Goal: Task Accomplishment & Management: Complete application form

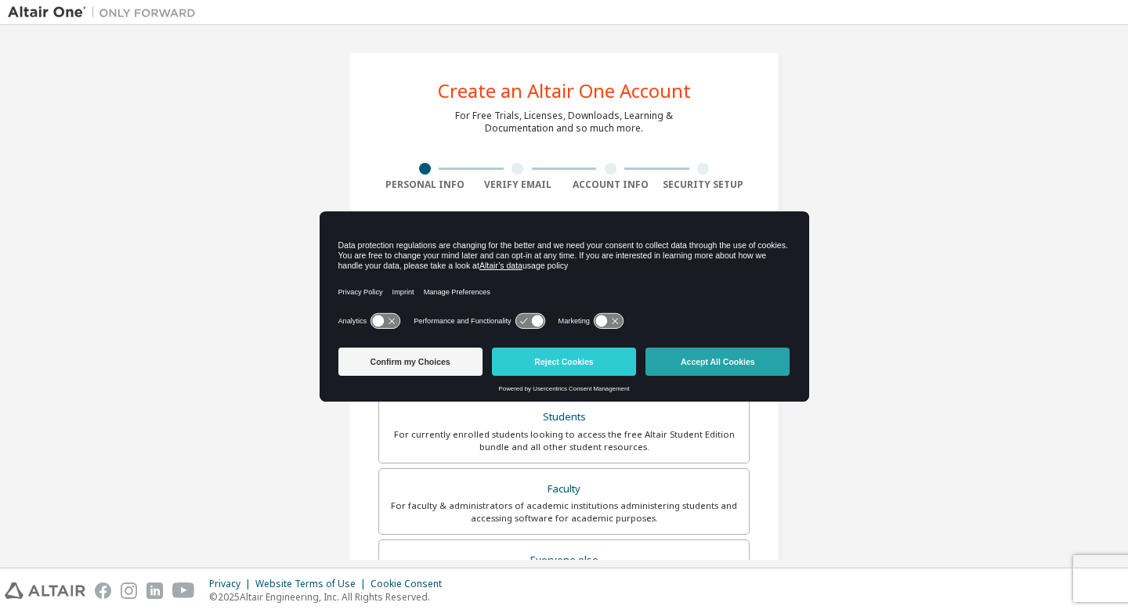
click at [737, 362] on button "Accept All Cookies" at bounding box center [717, 362] width 144 height 28
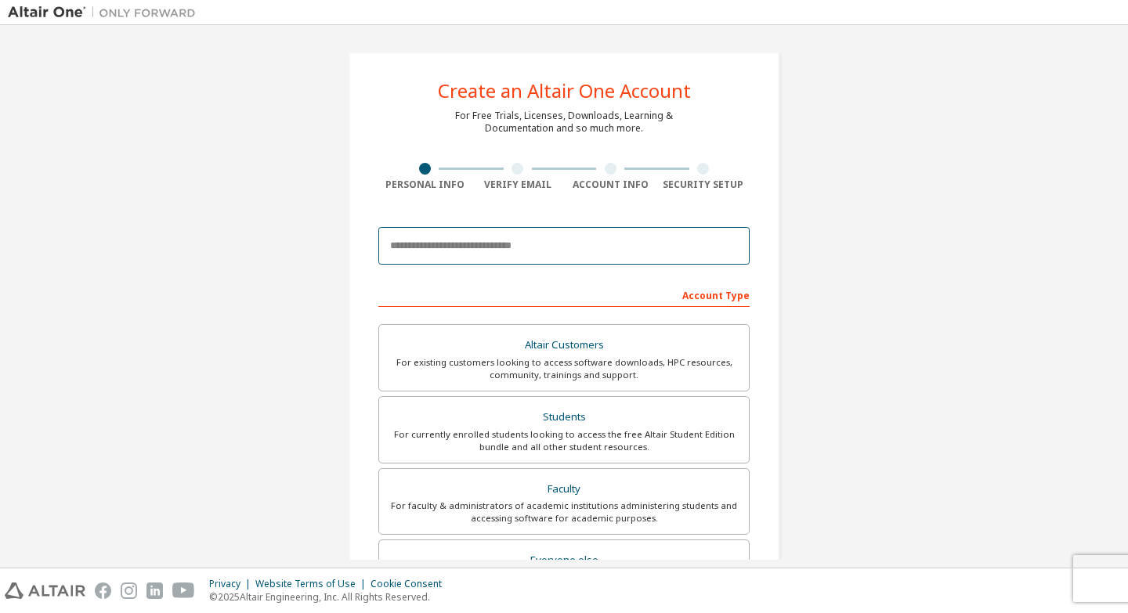
click at [542, 239] on input "email" at bounding box center [563, 246] width 371 height 38
type input "**********"
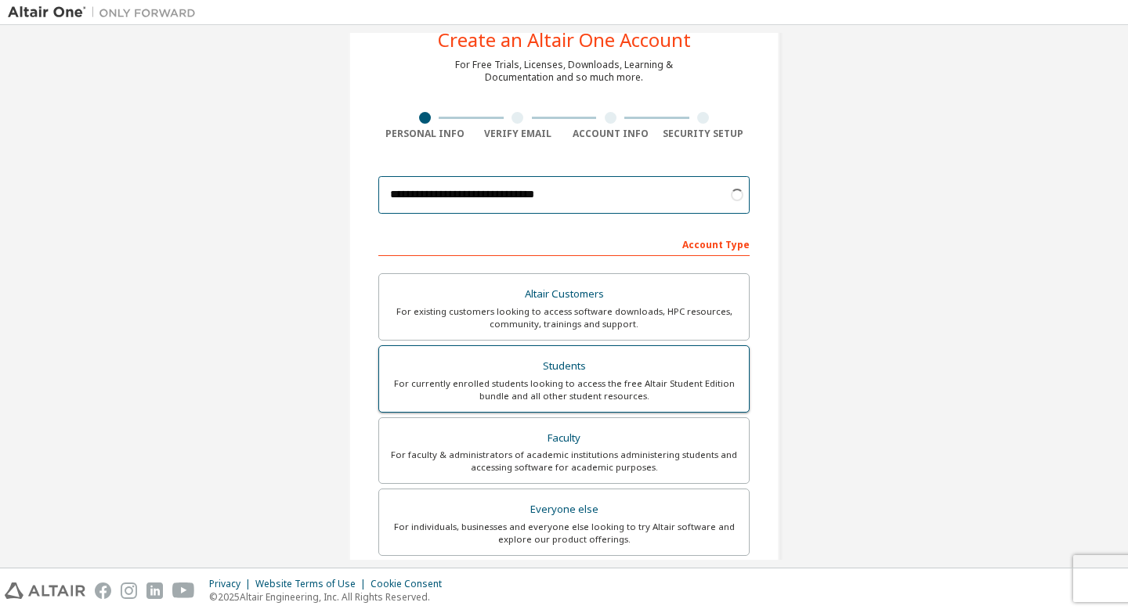
scroll to position [78, 0]
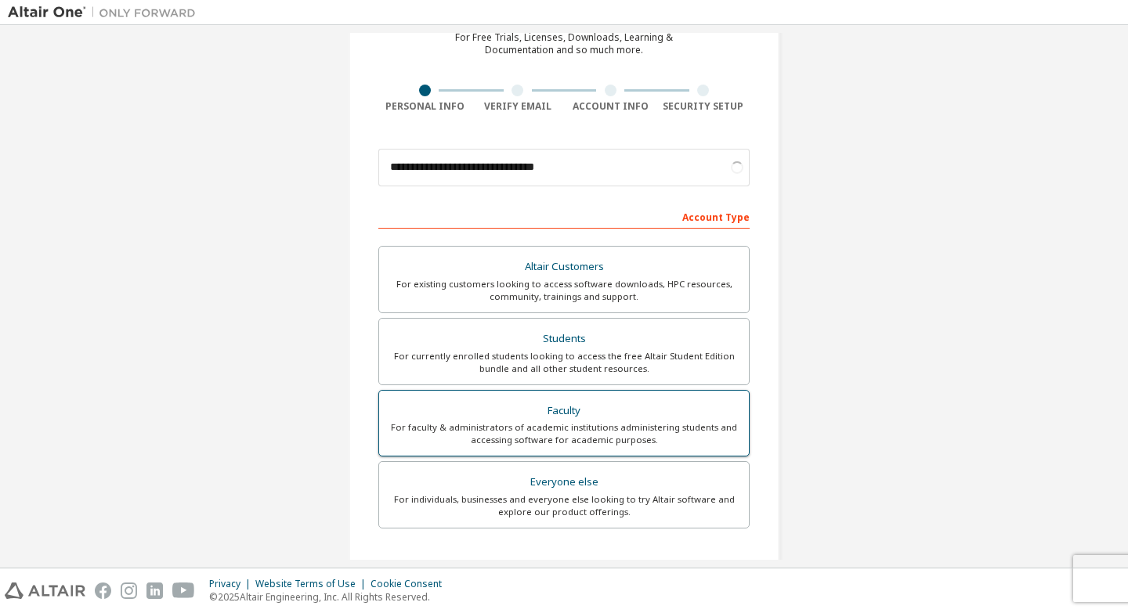
click at [595, 421] on div "For faculty & administrators of academic institutions administering students an…" at bounding box center [564, 433] width 351 height 25
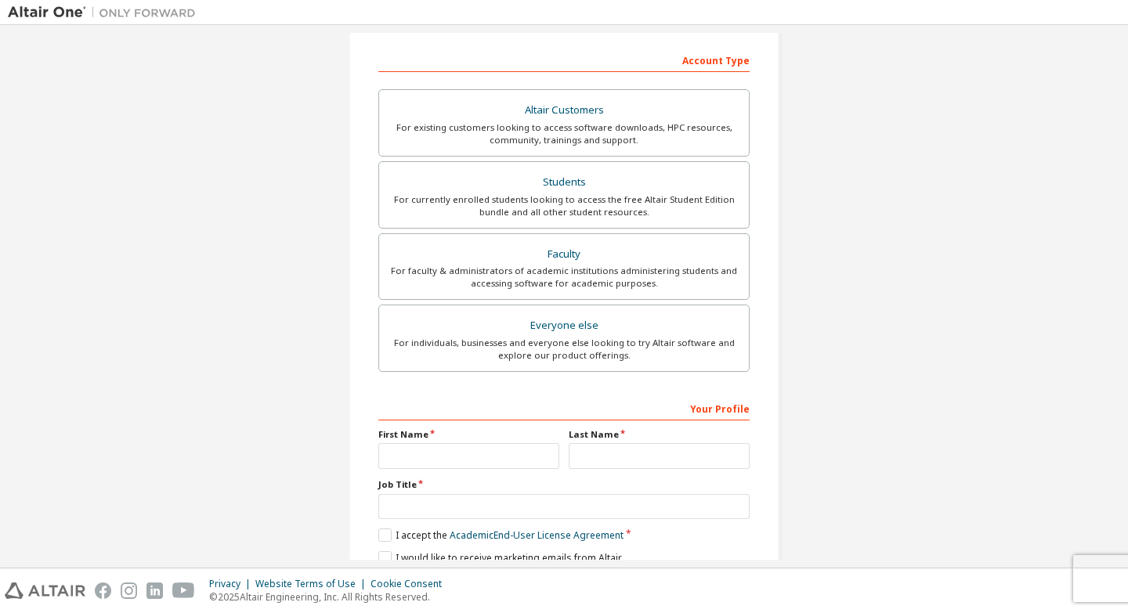
scroll to position [302, 0]
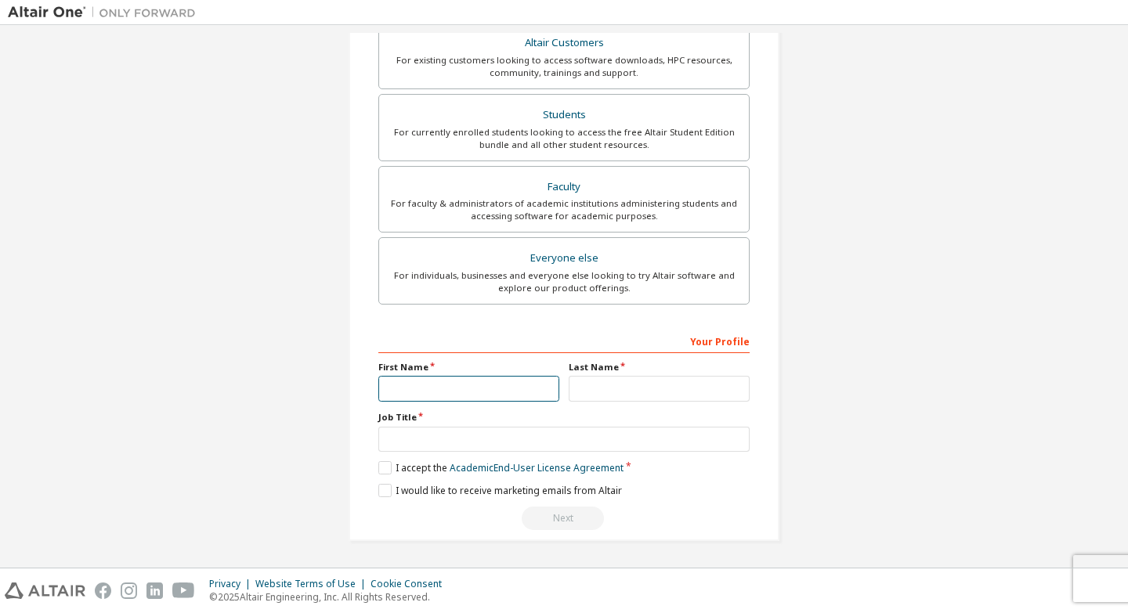
click at [518, 381] on input "text" at bounding box center [468, 389] width 181 height 26
type input "**********"
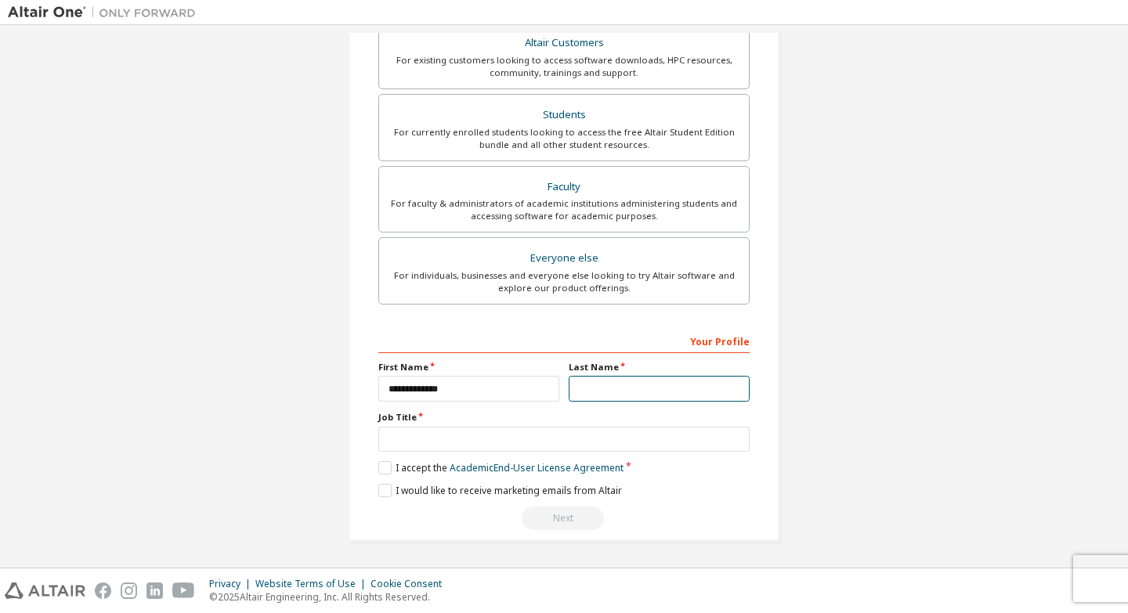
click at [665, 394] on input "text" at bounding box center [659, 389] width 181 height 26
type input "*******"
drag, startPoint x: 533, startPoint y: 421, endPoint x: 536, endPoint y: 432, distance: 11.2
click at [533, 422] on label "Job Title" at bounding box center [563, 417] width 371 height 13
click at [536, 436] on input "text" at bounding box center [563, 440] width 371 height 26
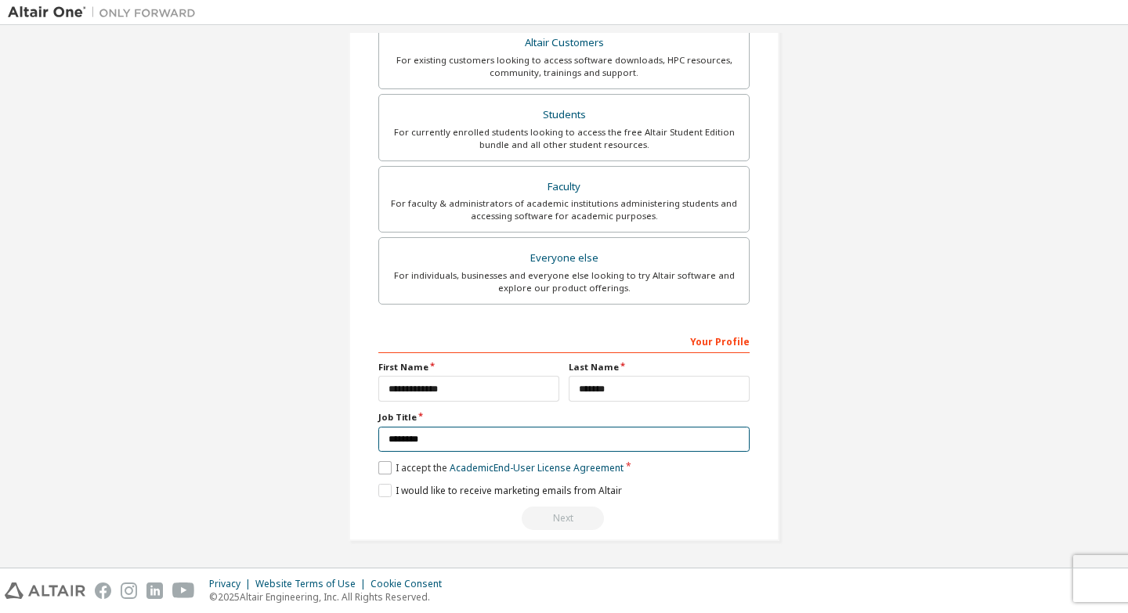
type input "********"
click at [381, 467] on label "I accept the Academic End-User License Agreement" at bounding box center [500, 467] width 245 height 13
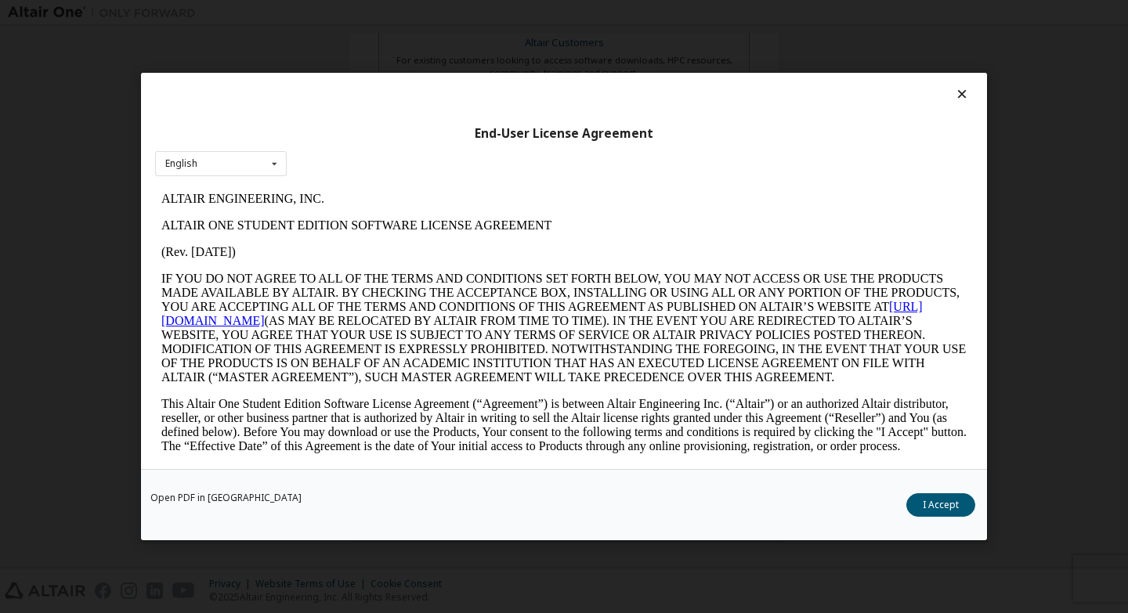
scroll to position [0, 0]
click at [938, 512] on button "I Accept" at bounding box center [940, 506] width 69 height 24
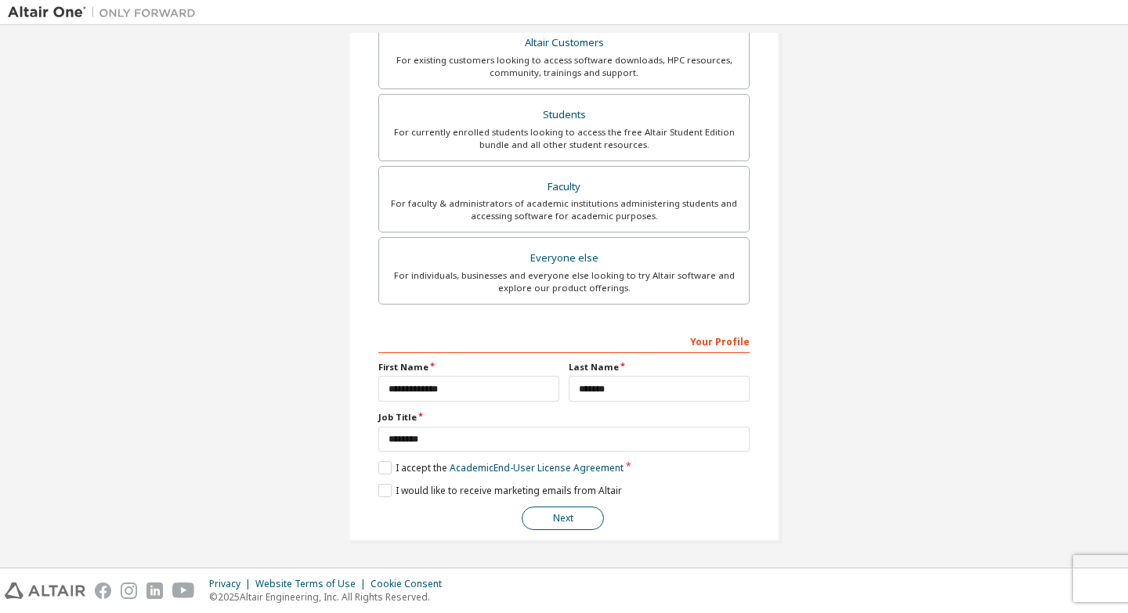
click at [550, 510] on button "Next" at bounding box center [563, 519] width 82 height 24
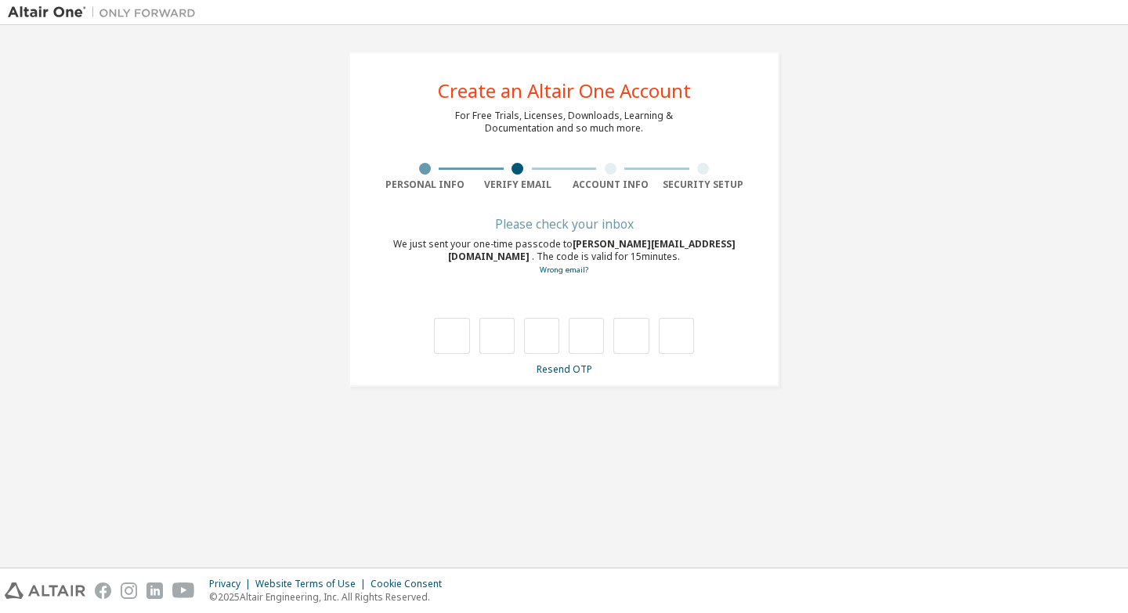
type input "*"
click at [545, 338] on input "*" at bounding box center [541, 336] width 35 height 36
click at [544, 331] on input "text" at bounding box center [541, 336] width 35 height 36
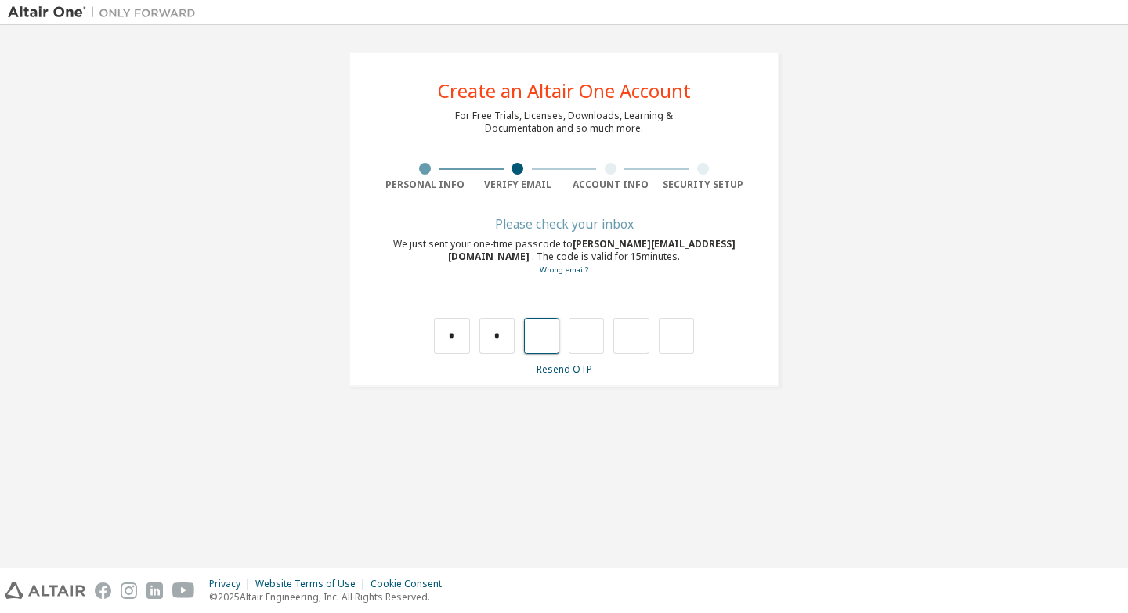
type input "*"
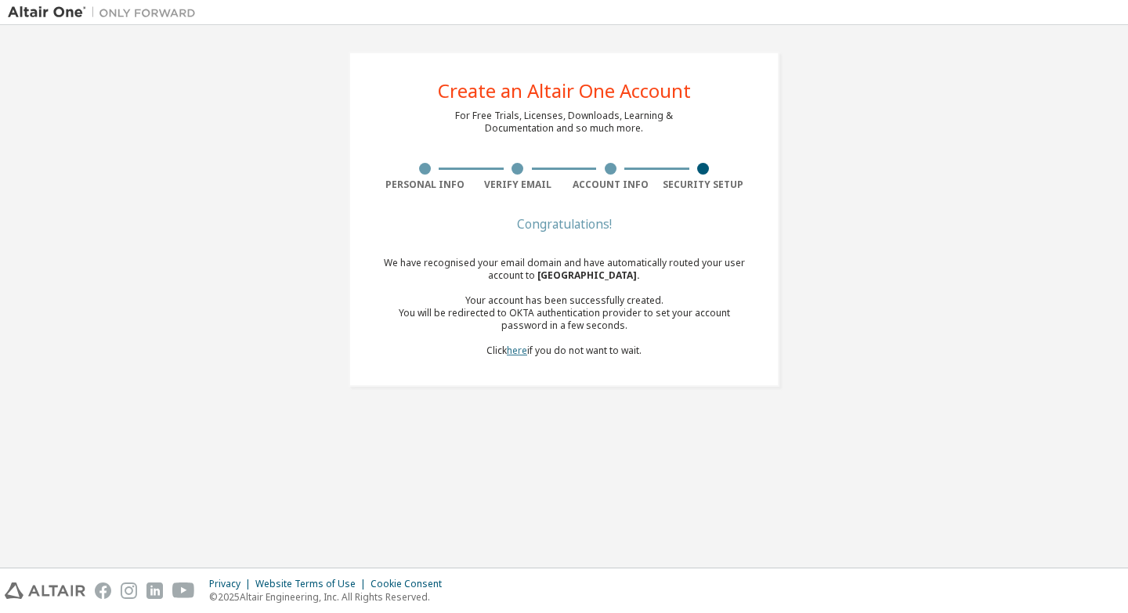
click at [517, 351] on link "here" at bounding box center [517, 350] width 20 height 13
